Goal: Task Accomplishment & Management: Complete application form

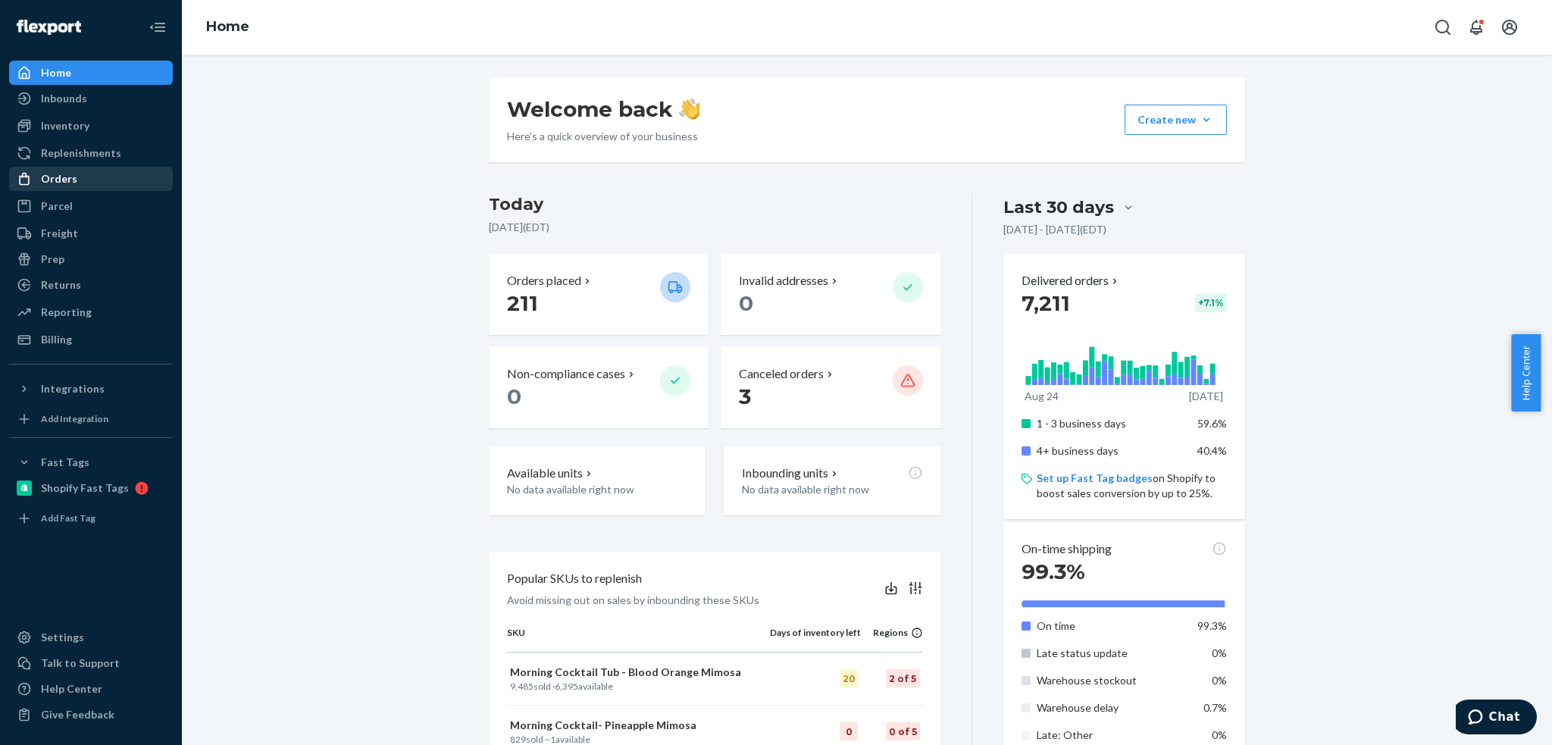
click at [69, 171] on div "Orders" at bounding box center [59, 178] width 36 height 15
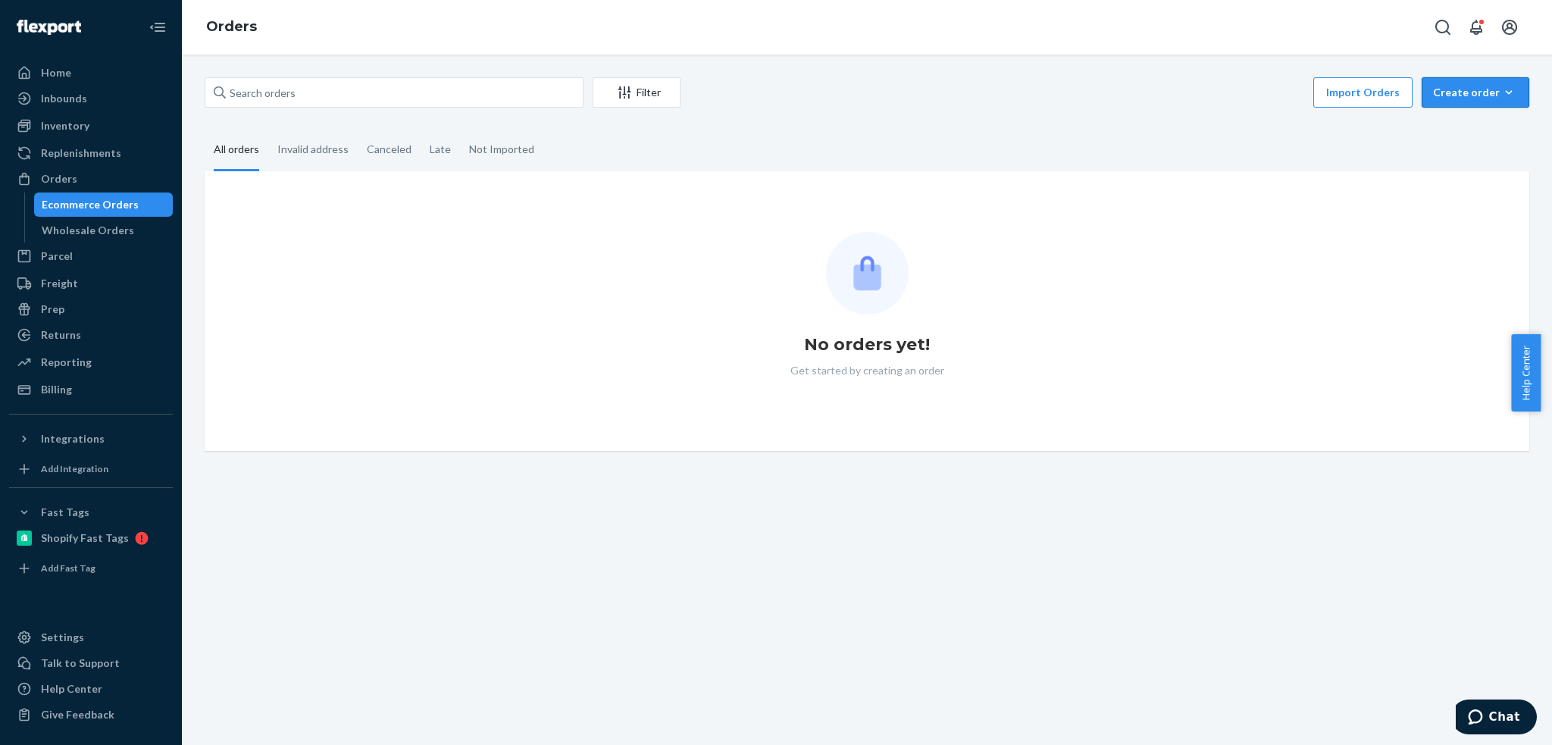
click at [1462, 91] on div "Create order" at bounding box center [1475, 92] width 85 height 15
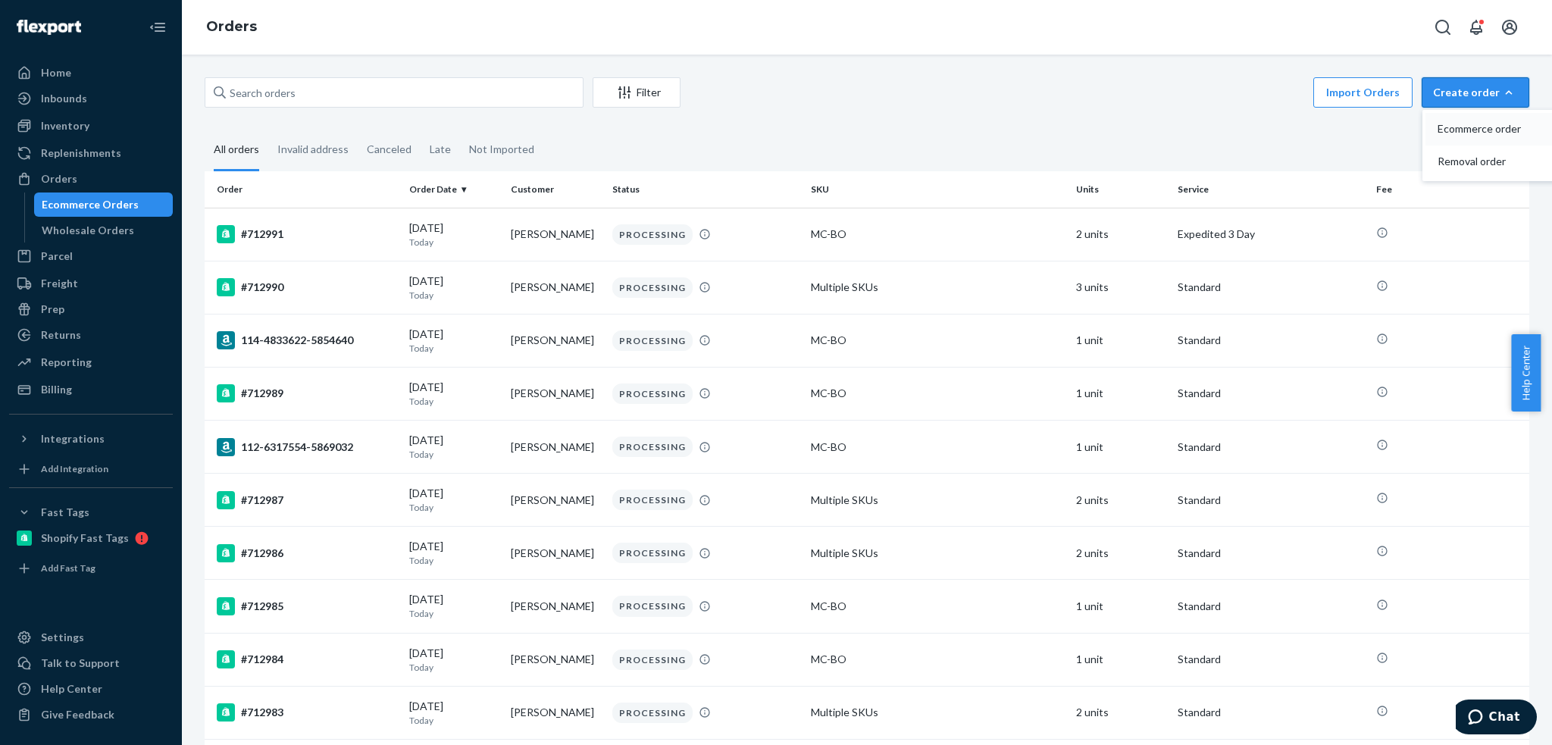
click at [1464, 124] on span "Ecommerce order" at bounding box center [1484, 129] width 94 height 11
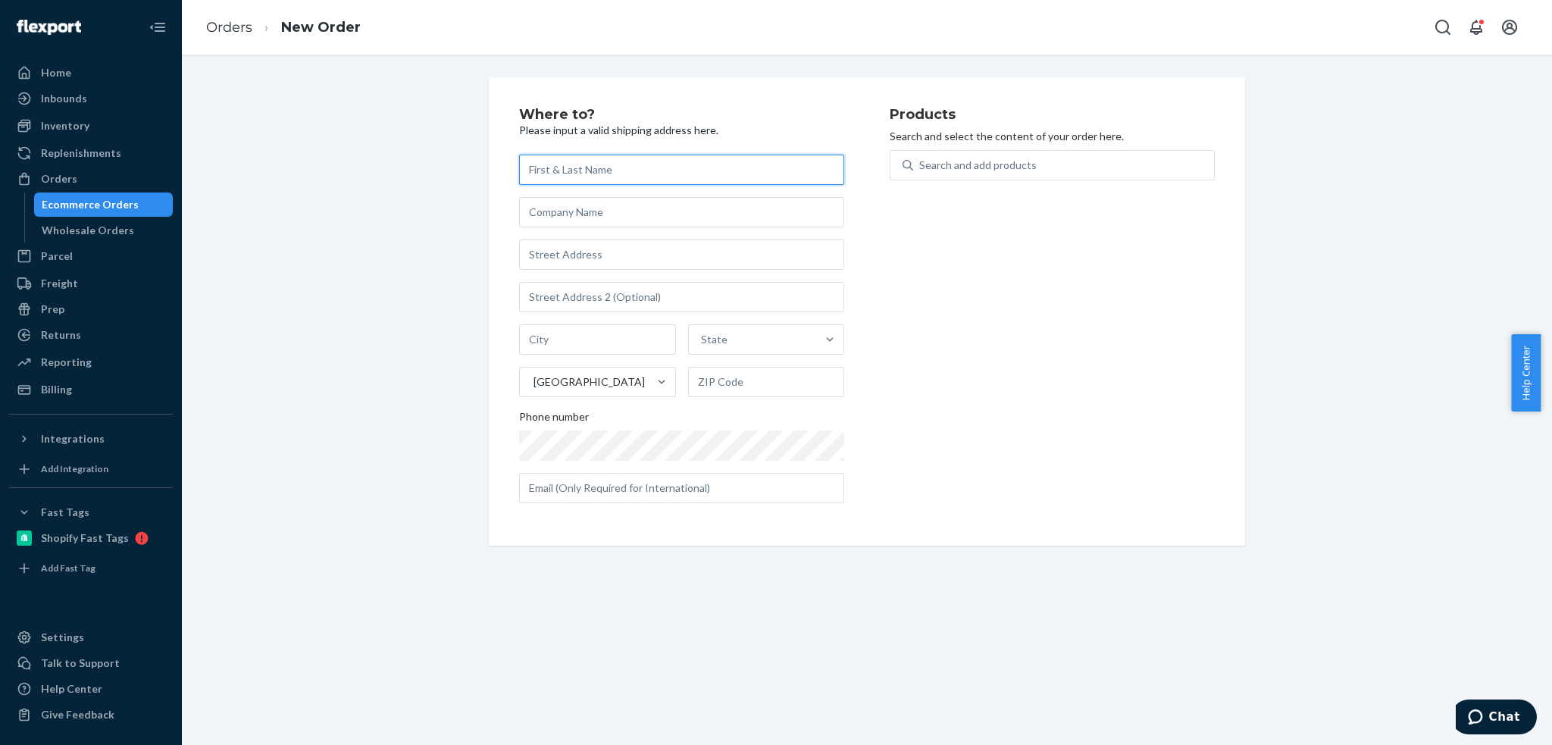
click at [571, 169] on input "text" at bounding box center [681, 170] width 325 height 30
paste input "Xen Sams"
type input "Xen Sams"
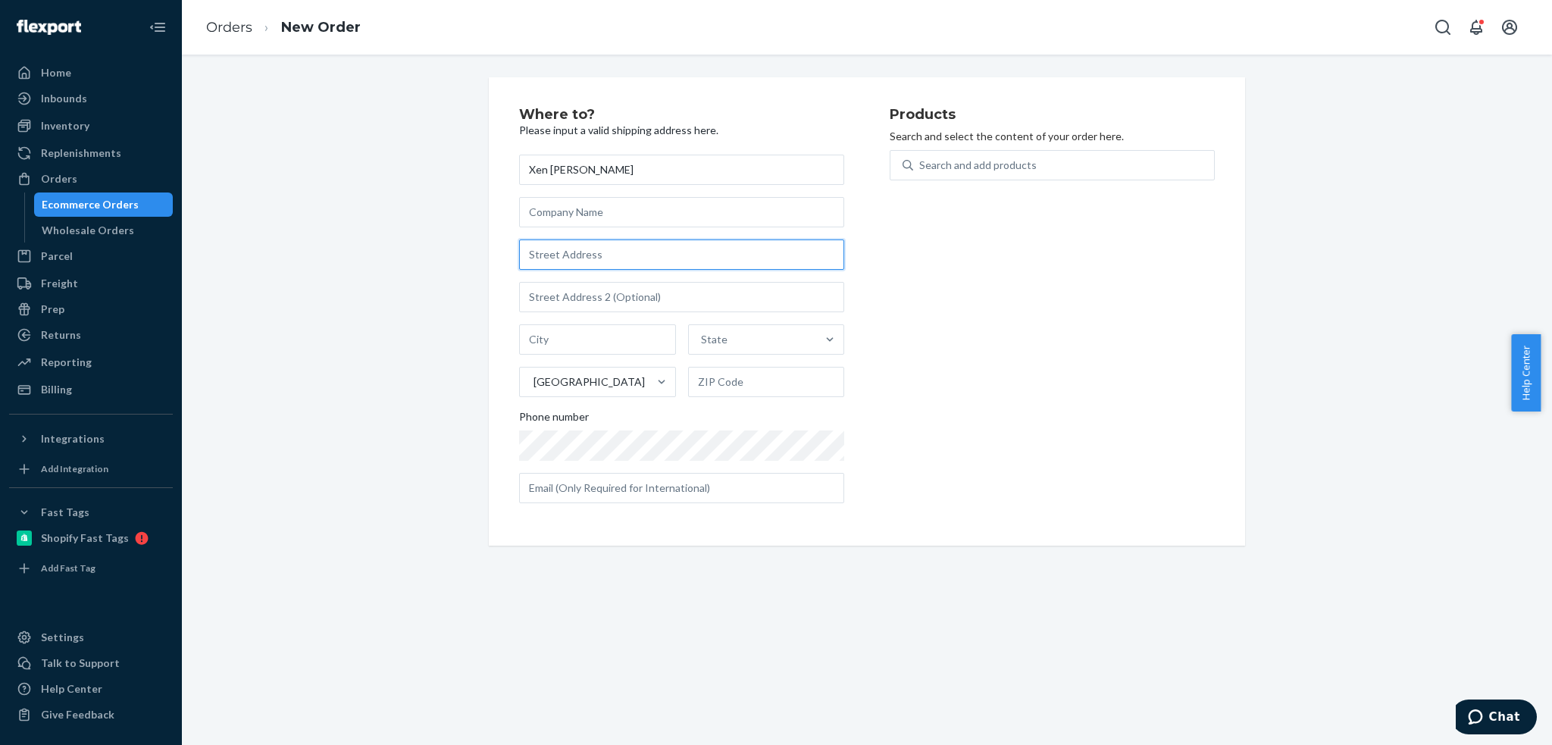
click at [605, 257] on input "text" at bounding box center [681, 254] width 325 height 30
paste input "91 Mohawk Avenue"
type input "91 Mohawk Ave"
type input "Hawthorne"
type input "07506"
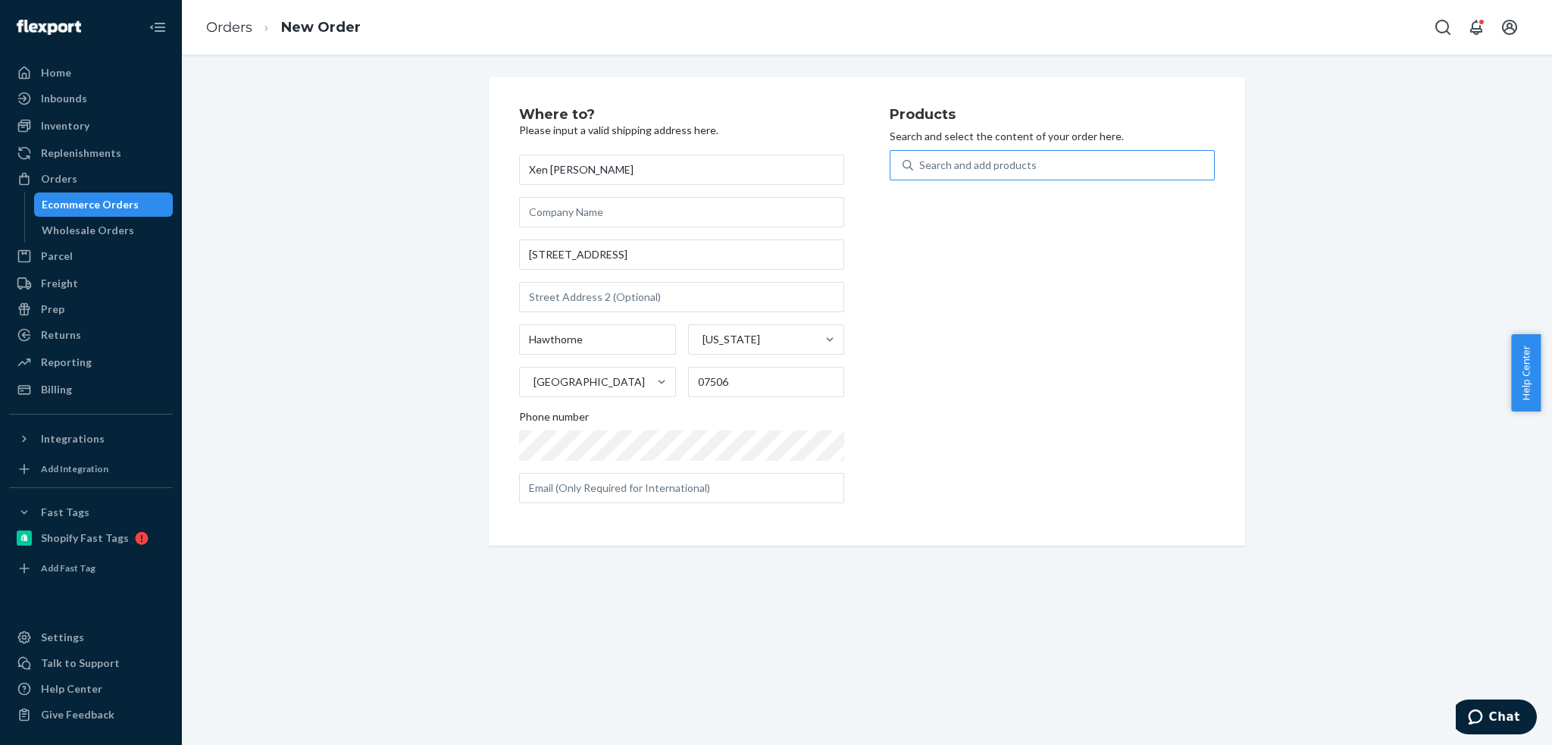
click at [921, 163] on div "Search and add products" at bounding box center [977, 165] width 117 height 15
click at [921, 163] on input "Search and add products" at bounding box center [920, 165] width 2 height 15
type input "shaker"
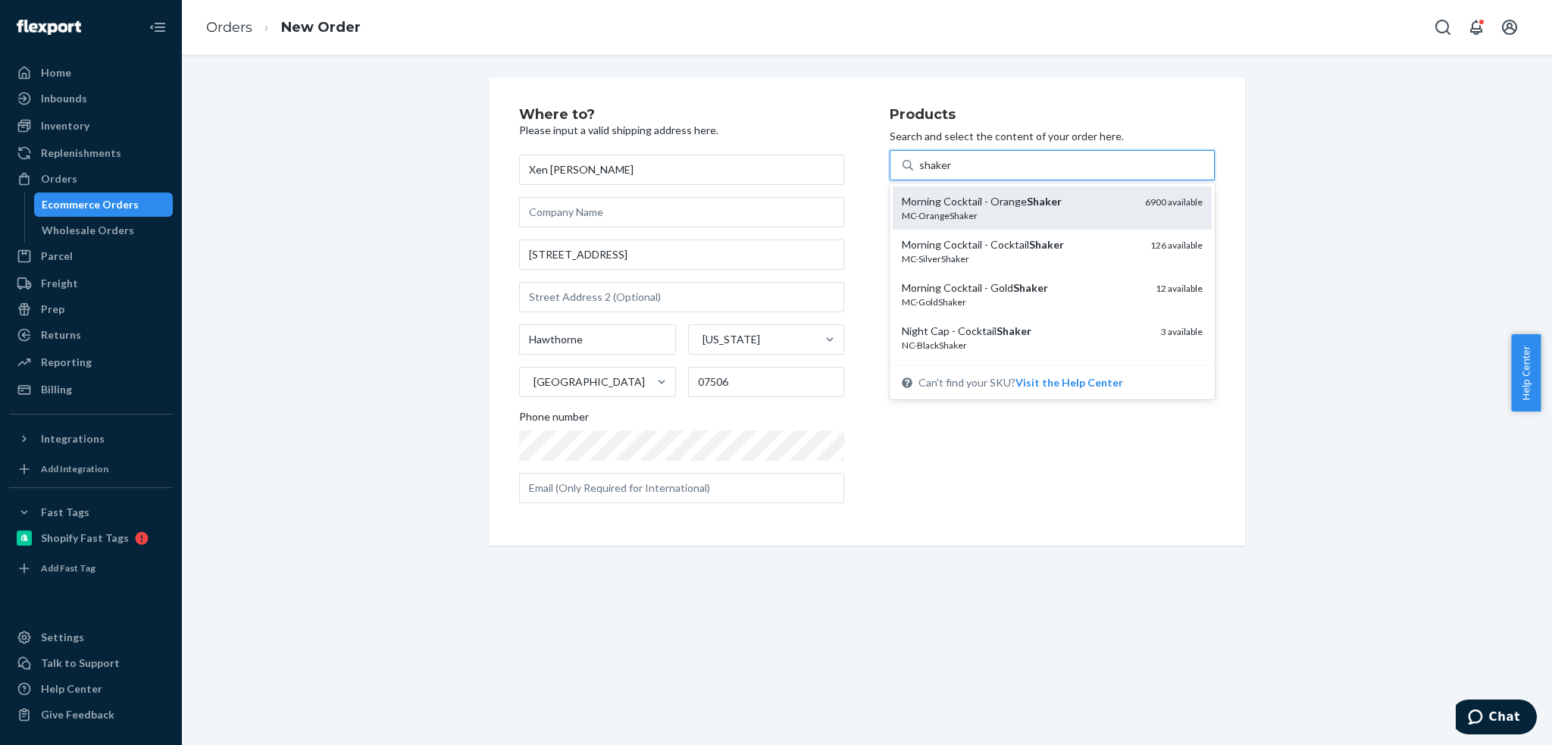
click at [1000, 202] on div "Morning Cocktail - Orange Shaker" at bounding box center [1017, 201] width 231 height 15
click at [952, 173] on input "shaker" at bounding box center [935, 165] width 33 height 15
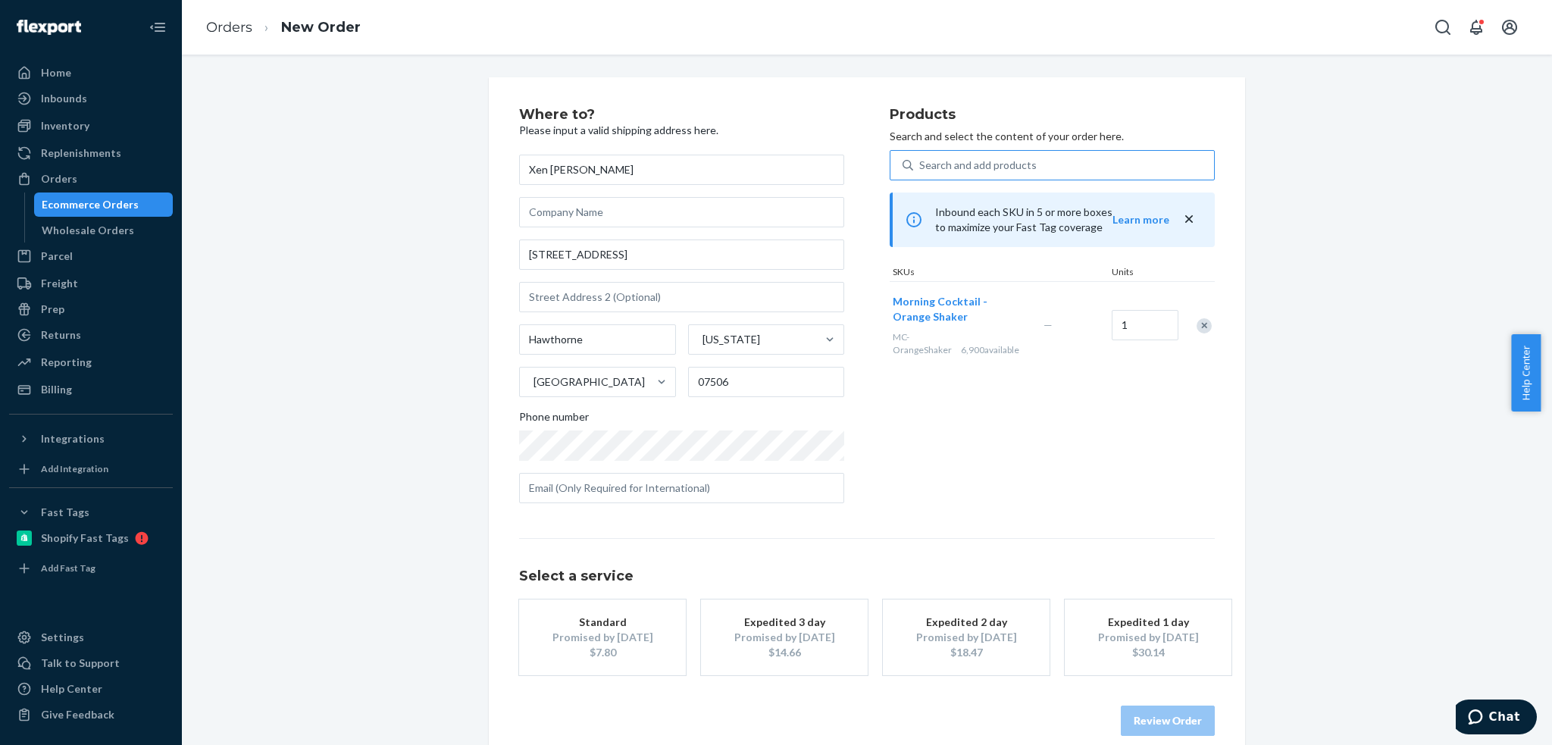
click at [1184, 625] on div "Expedited 1 day" at bounding box center [1147, 621] width 121 height 15
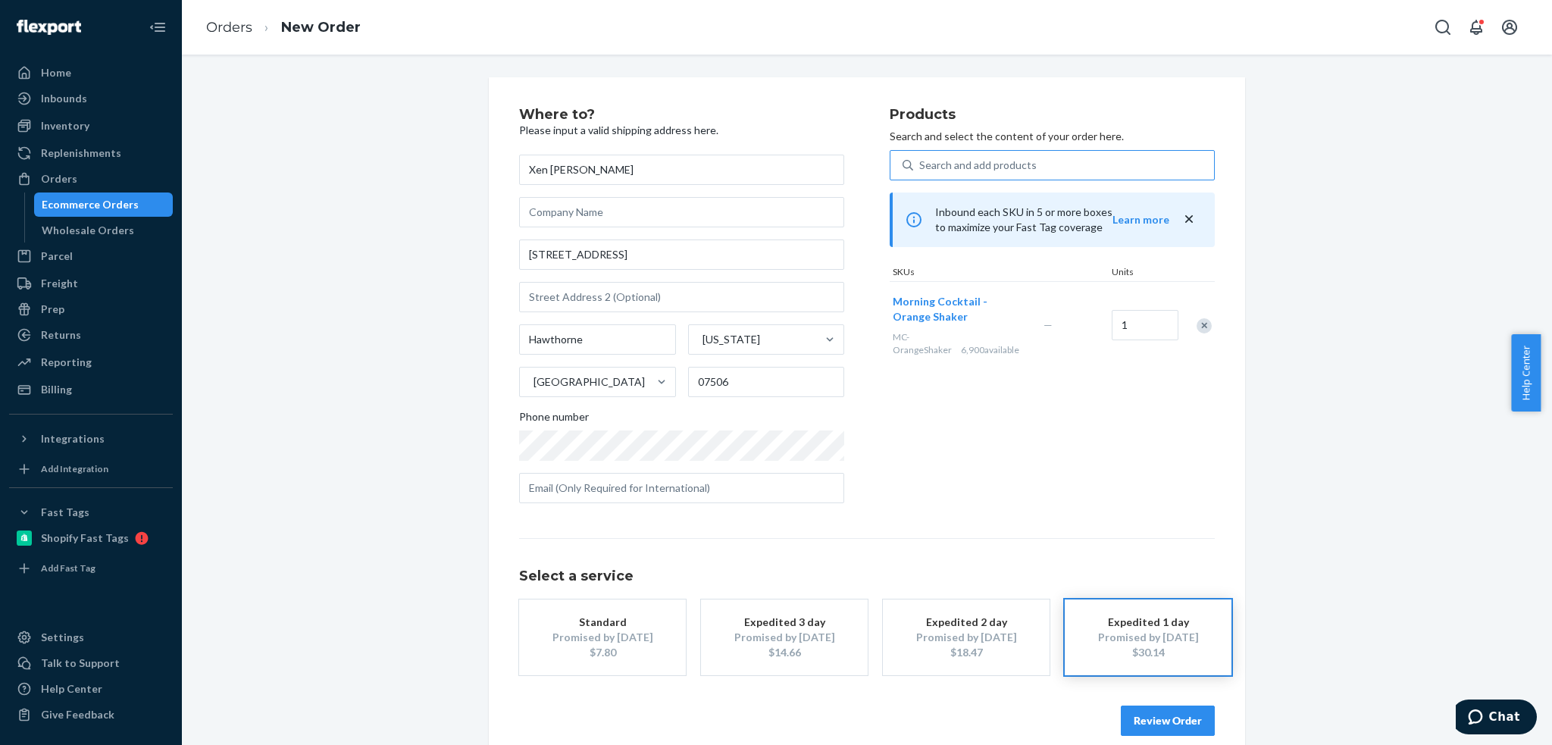
click at [908, 644] on div "Promised by Sep 26, 2025" at bounding box center [965, 637] width 121 height 15
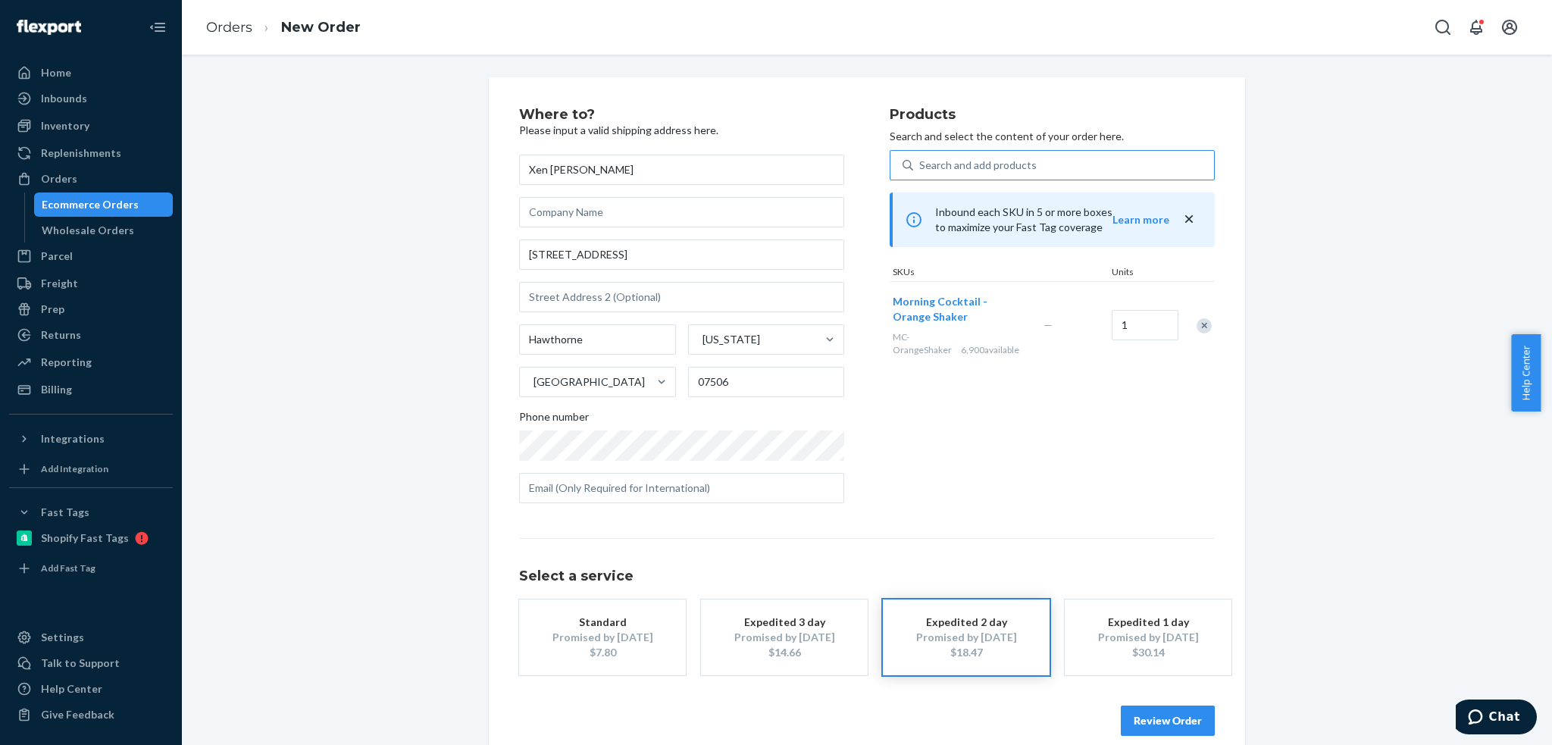
click at [1171, 627] on div "Expedited 1 day" at bounding box center [1147, 621] width 121 height 15
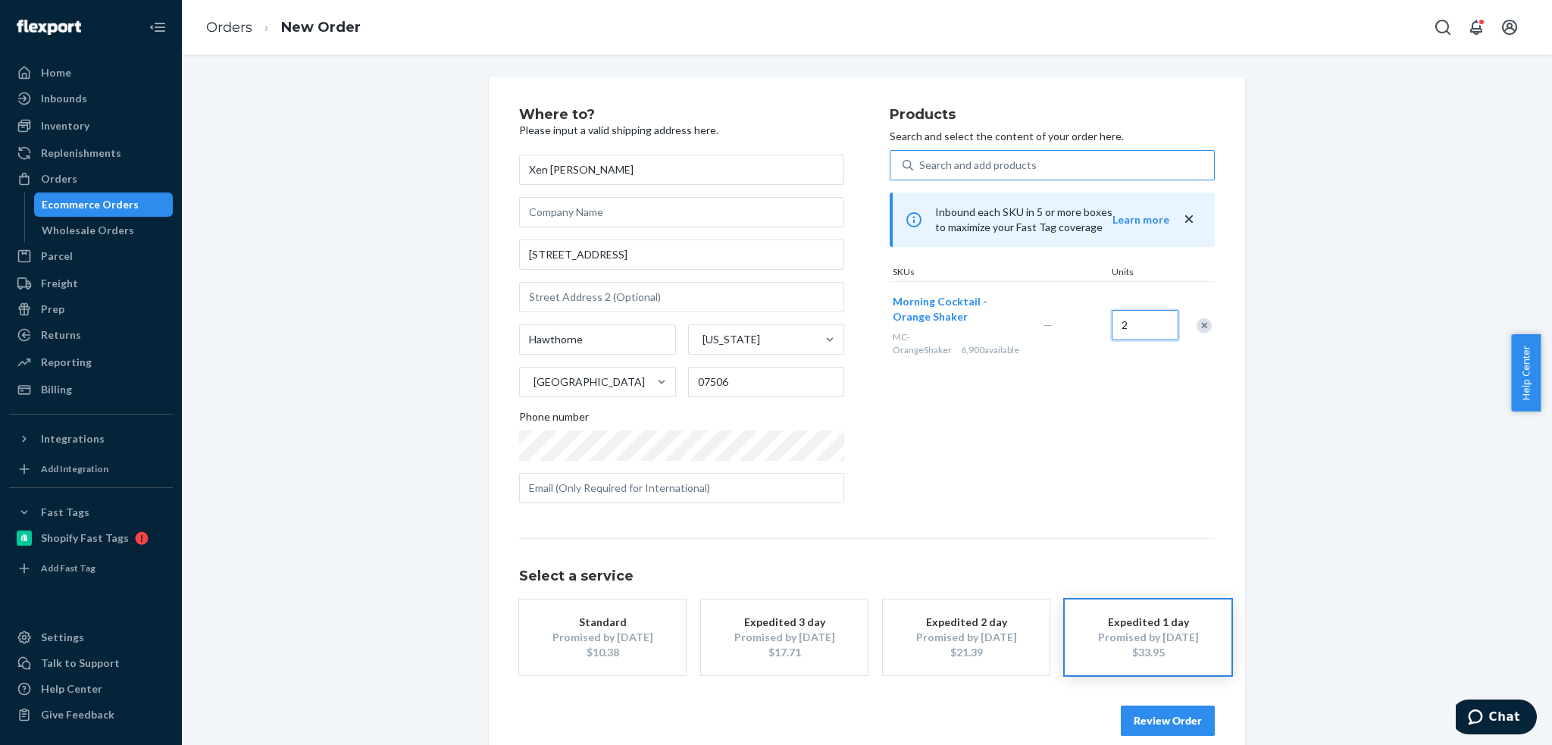
type input "2"
click at [1057, 463] on div "Products Search and select the content of your order here. Search and add produ…" at bounding box center [1052, 312] width 325 height 408
click at [1150, 719] on button "Review Order" at bounding box center [1168, 720] width 94 height 30
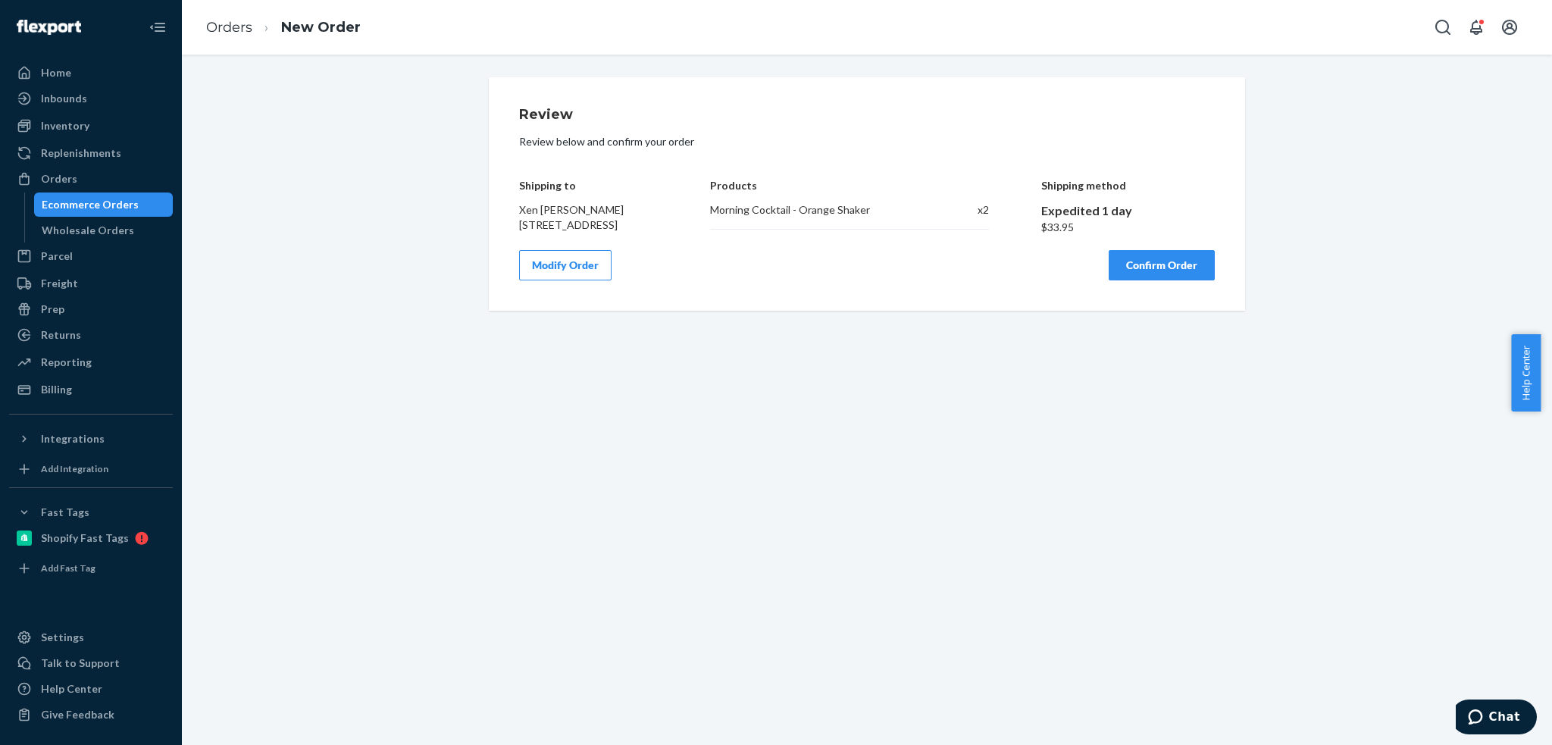
click at [1148, 280] on button "Confirm Order" at bounding box center [1161, 265] width 106 height 30
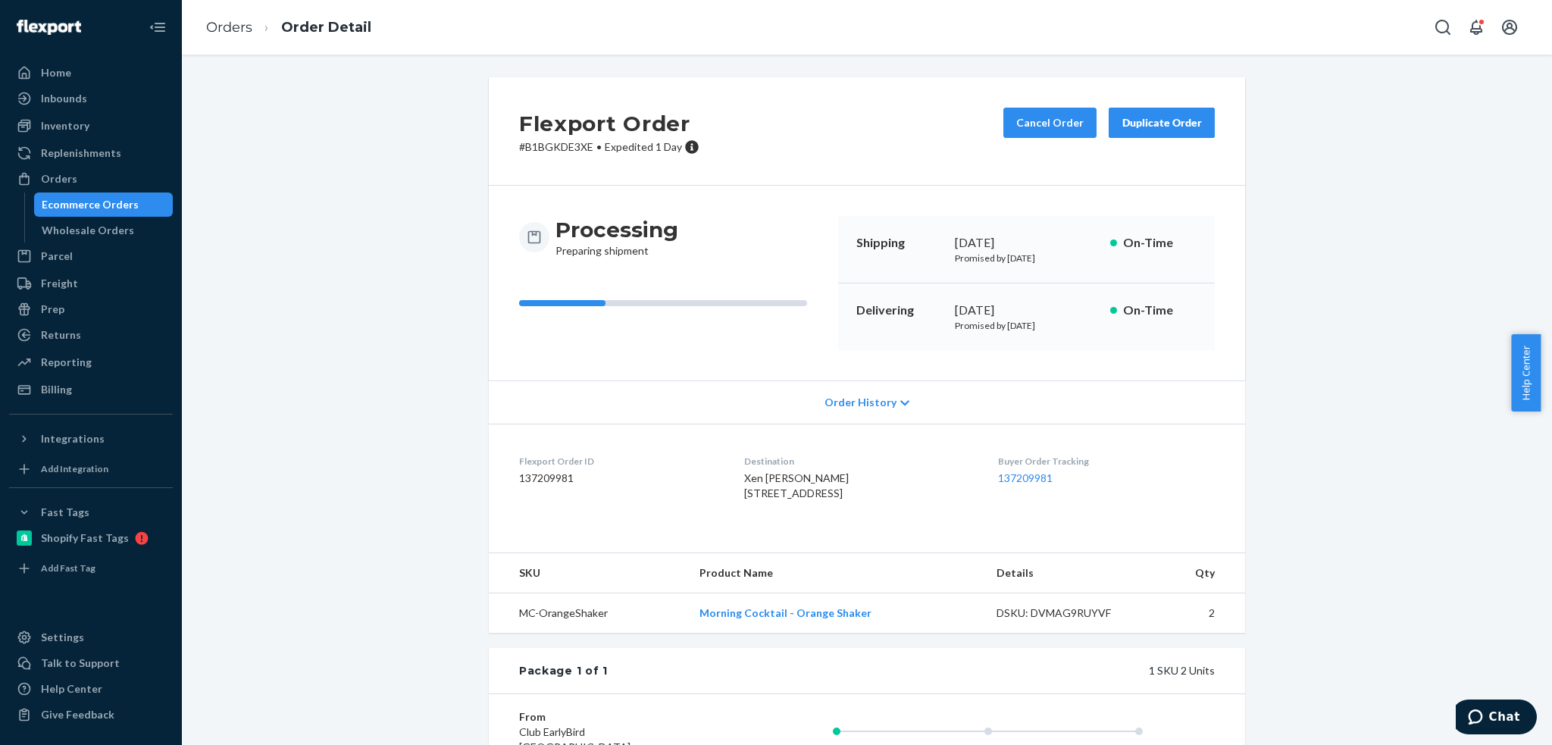
scroll to position [211, 0]
